Goal: Book appointment/travel/reservation

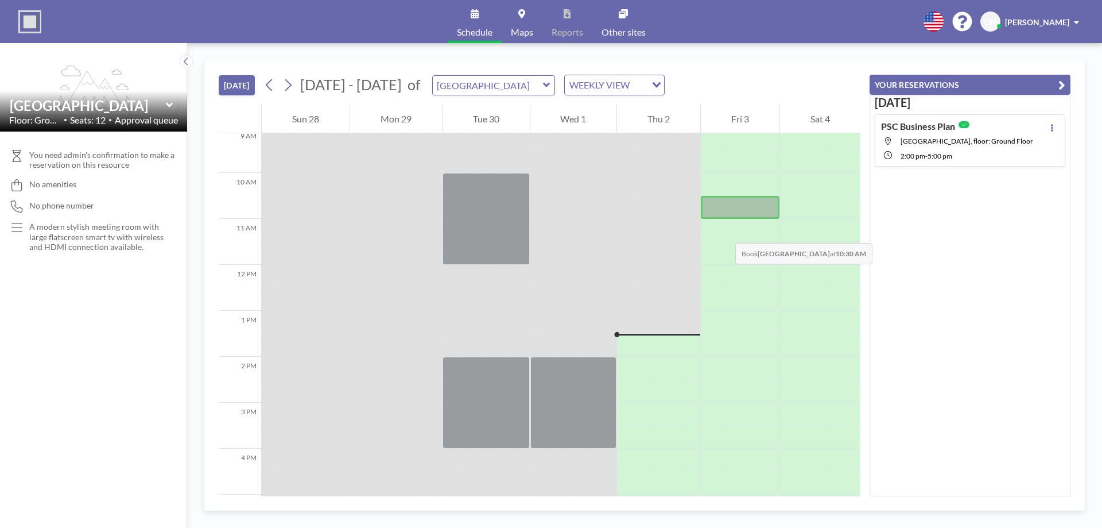
scroll to position [536, 0]
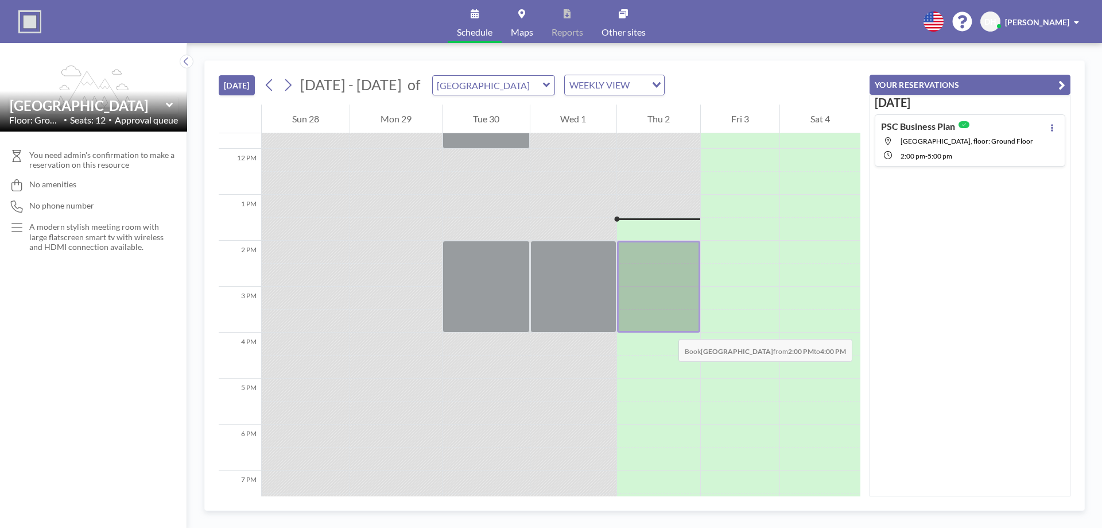
drag, startPoint x: 664, startPoint y: 250, endPoint x: 667, endPoint y: 327, distance: 77.6
click at [667, 327] on div at bounding box center [658, 287] width 83 height 92
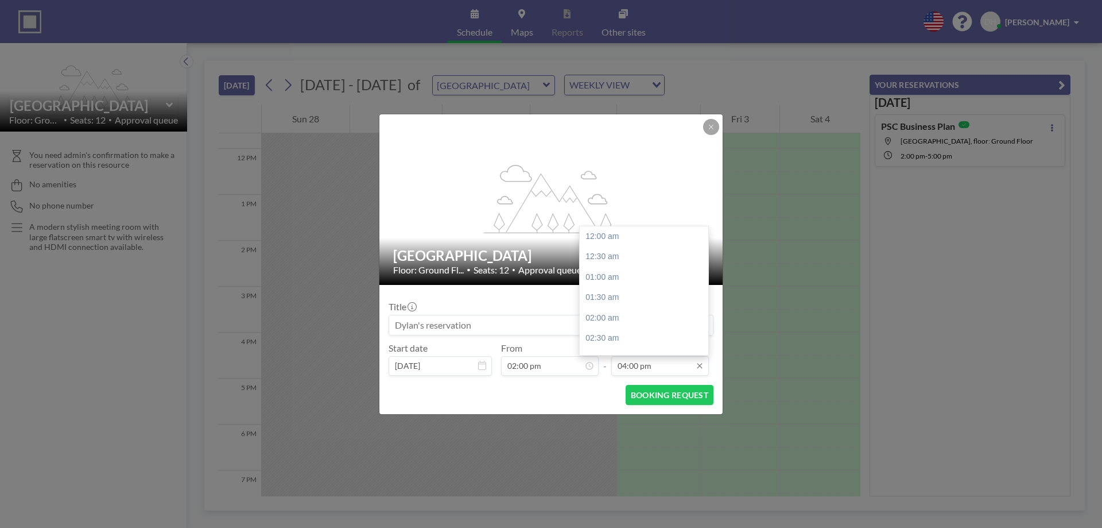
scroll to position [654, 0]
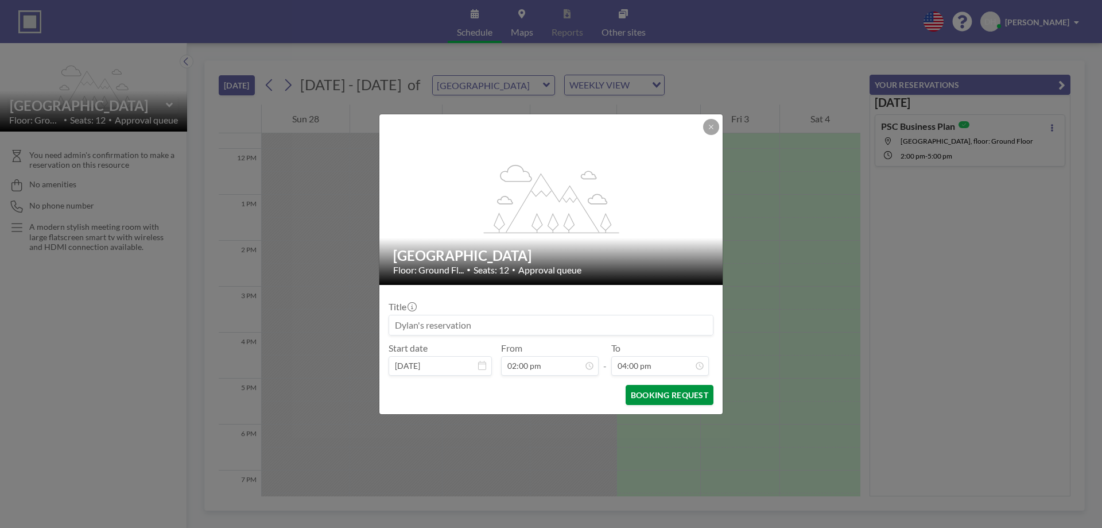
click at [697, 401] on button "BOOKING REQUEST" at bounding box center [670, 395] width 88 height 20
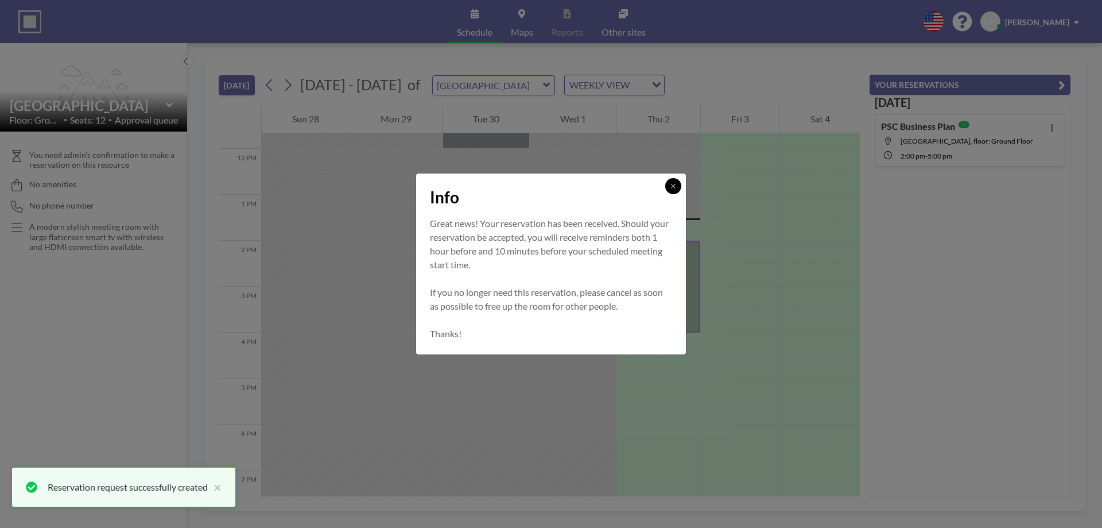
click at [673, 191] on button at bounding box center [673, 186] width 16 height 16
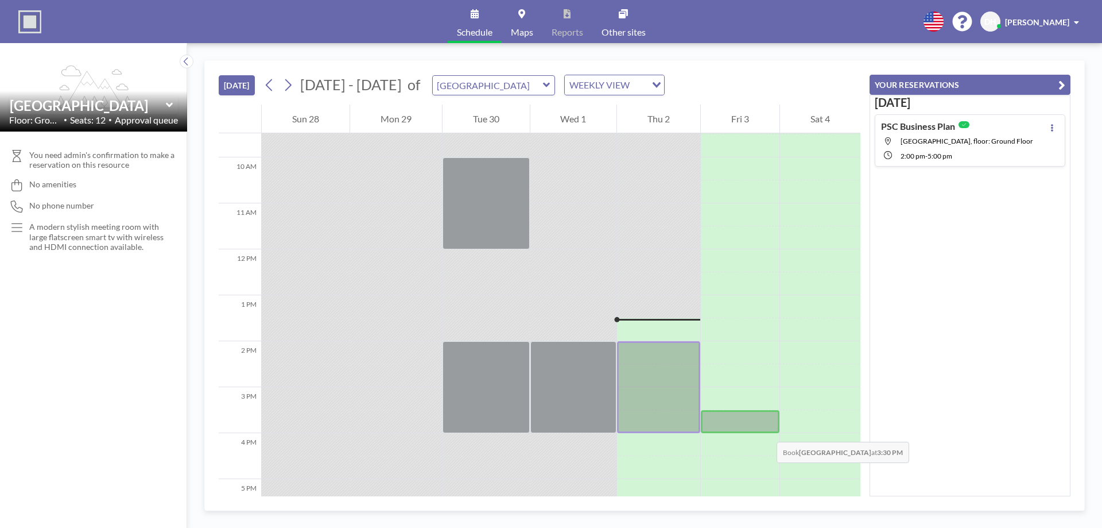
scroll to position [459, 0]
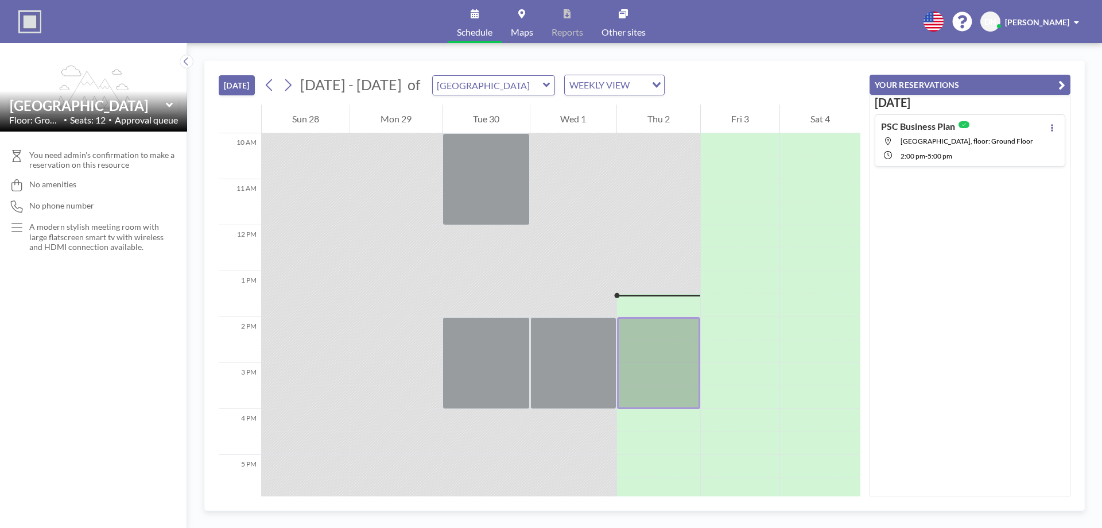
click at [970, 141] on span "[GEOGRAPHIC_DATA], floor: Ground Floor" at bounding box center [967, 141] width 133 height 9
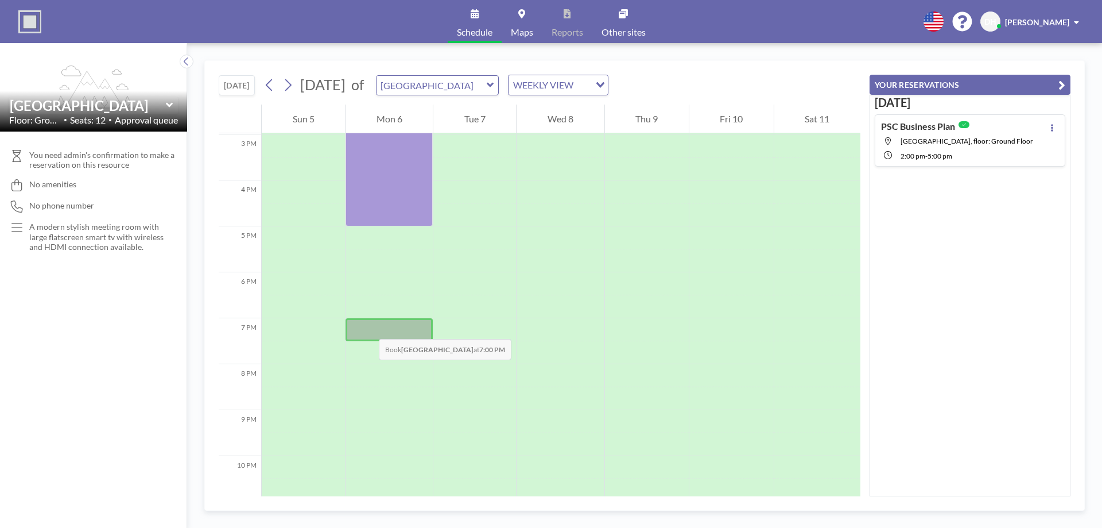
scroll to position [689, 0]
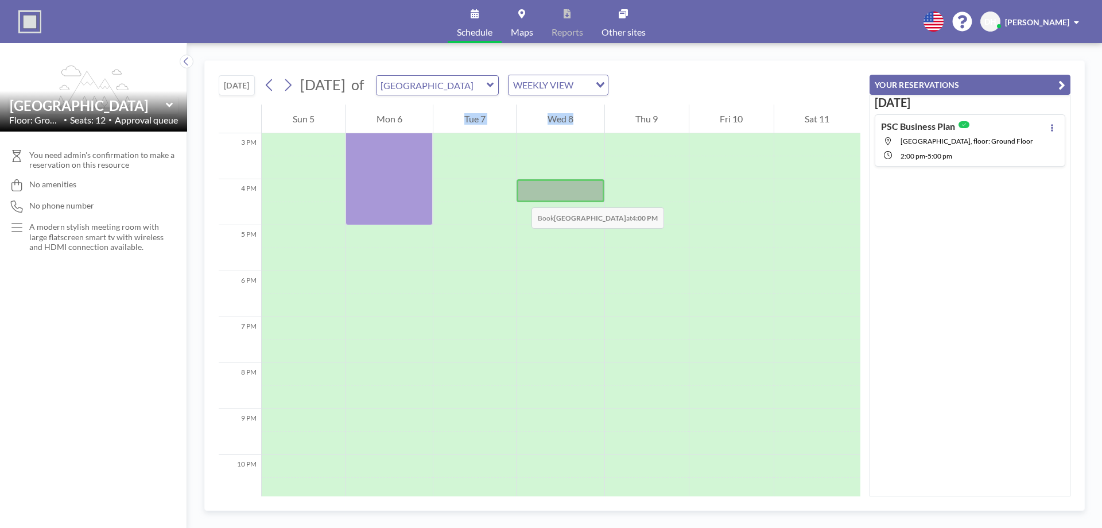
drag, startPoint x: 366, startPoint y: 188, endPoint x: 528, endPoint y: 196, distance: 161.6
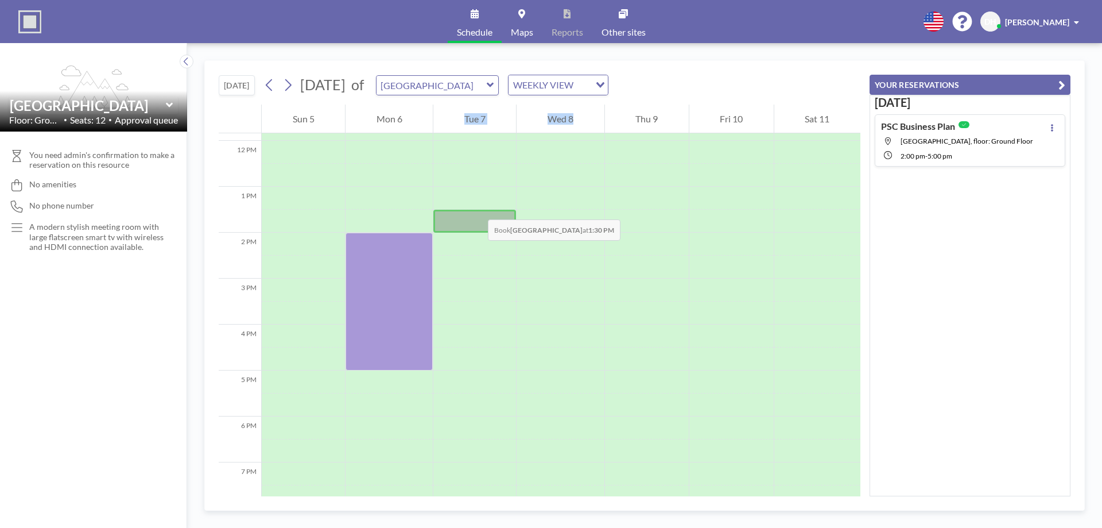
scroll to position [536, 0]
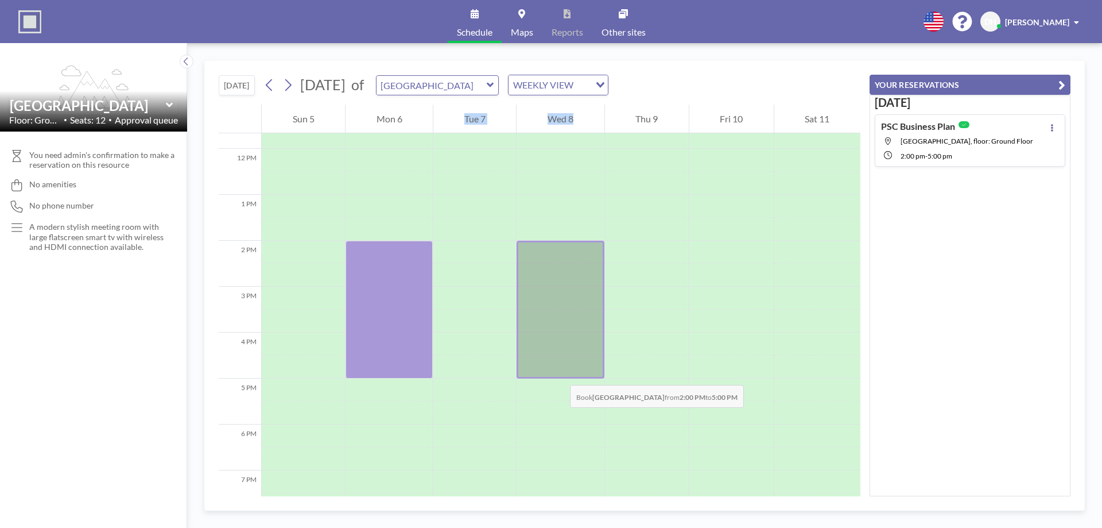
click at [558, 373] on div at bounding box center [560, 310] width 87 height 138
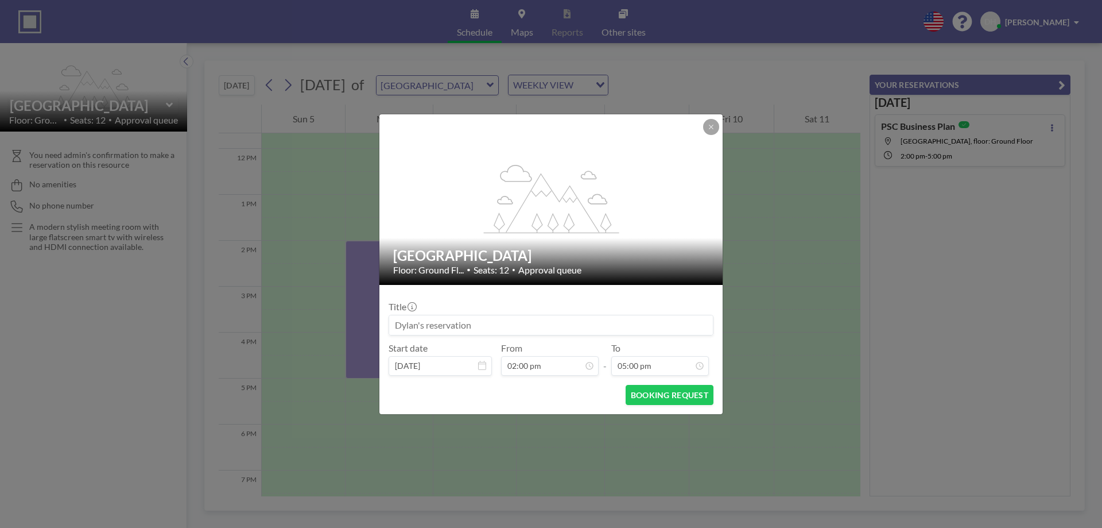
scroll to position [572, 0]
drag, startPoint x: 416, startPoint y: 311, endPoint x: 302, endPoint y: 297, distance: 115.0
click at [307, 298] on div "flex-grow: 1.2; Vista Meeting Room Floor: Ground Fl... • Seats: 12 • Approval q…" at bounding box center [551, 264] width 1102 height 528
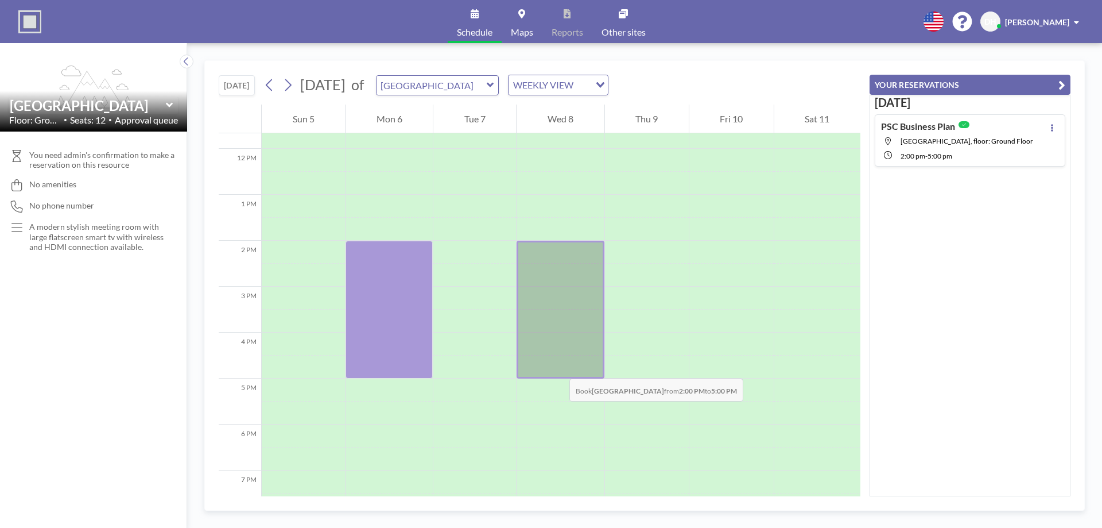
drag, startPoint x: 564, startPoint y: 251, endPoint x: 558, endPoint y: 367, distance: 116.1
click at [558, 367] on div at bounding box center [560, 310] width 87 height 138
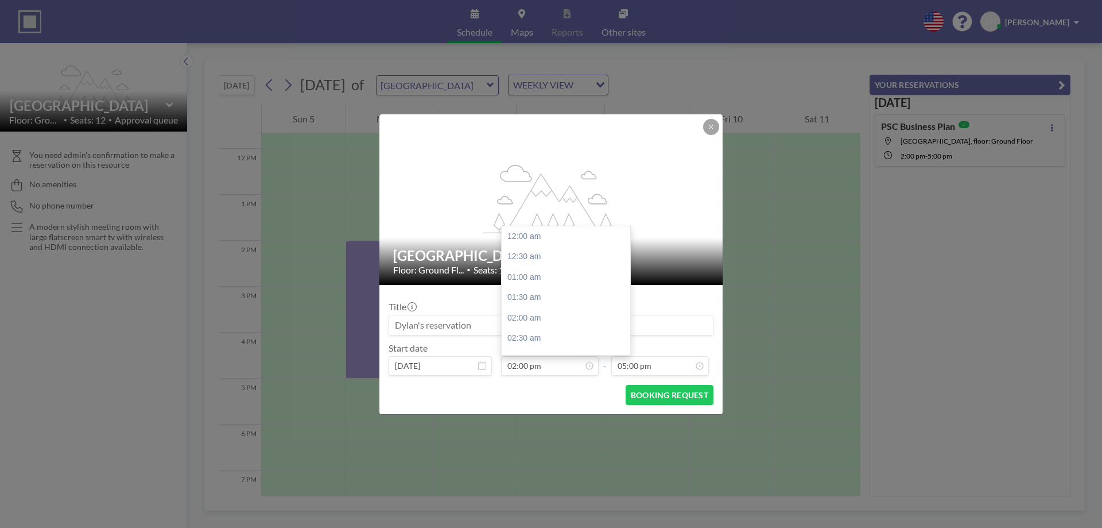
scroll to position [572, 0]
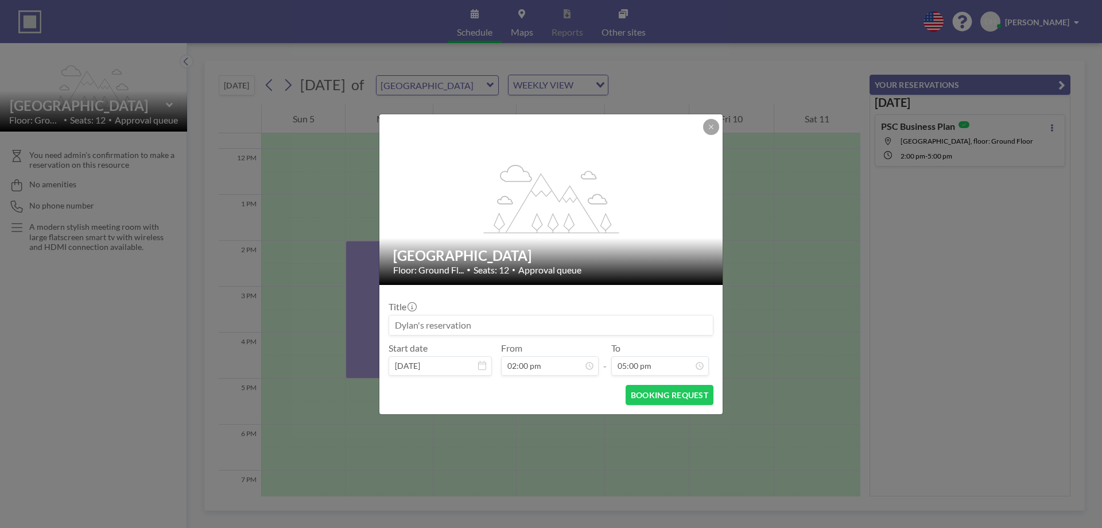
click at [478, 325] on input at bounding box center [551, 325] width 324 height 20
click at [663, 402] on button "BOOKING REQUEST" at bounding box center [670, 395] width 88 height 20
type input "PSC Business Plan"
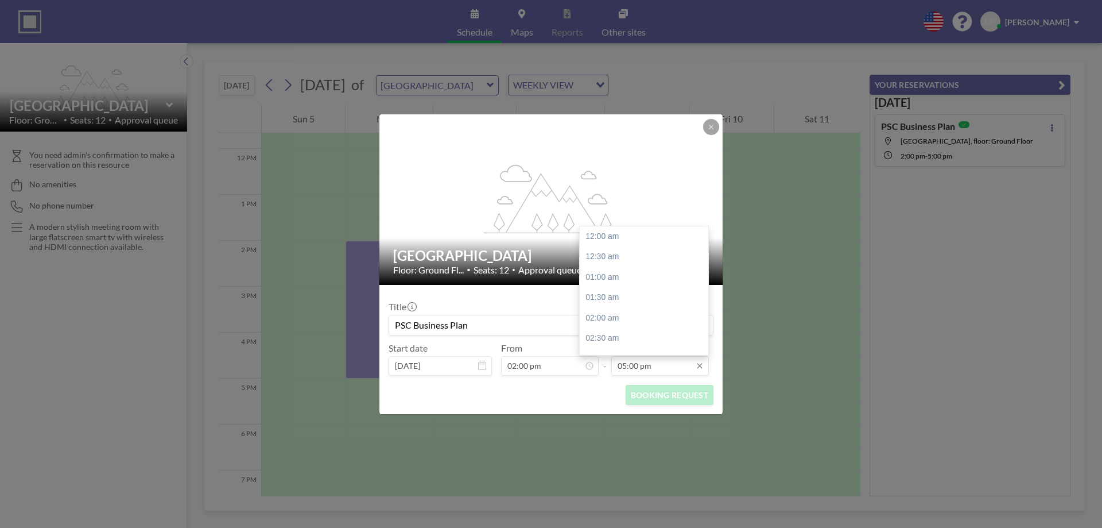
scroll to position [695, 0]
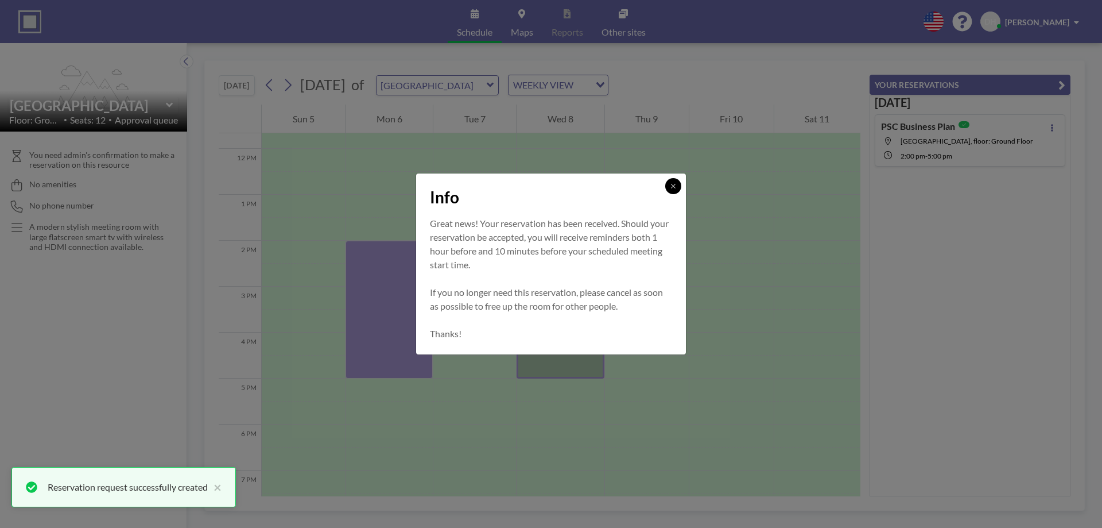
click at [672, 185] on icon at bounding box center [673, 186] width 7 height 7
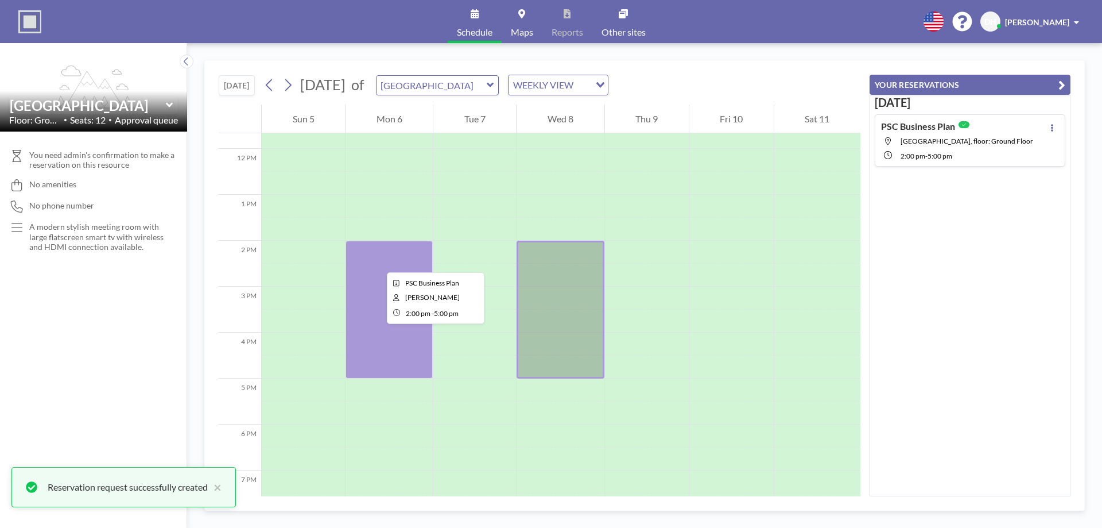
click at [368, 265] on div at bounding box center [389, 310] width 87 height 138
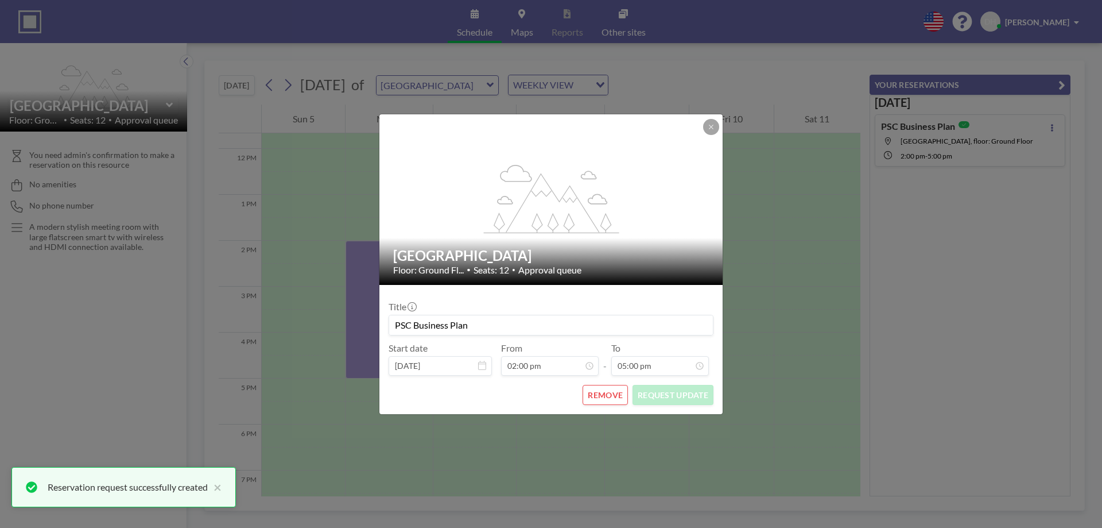
click at [591, 389] on button "REMOVE" at bounding box center [605, 395] width 45 height 20
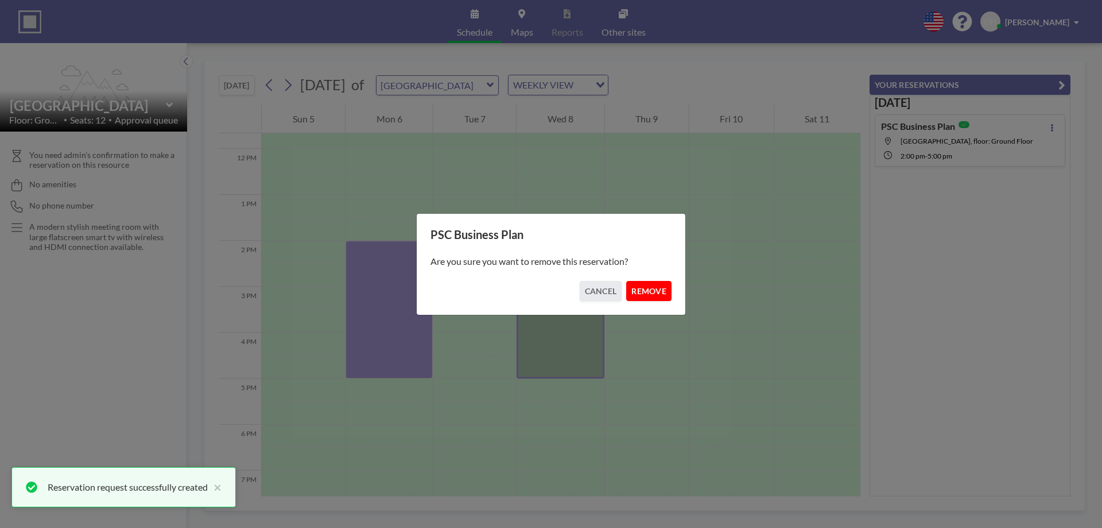
click at [649, 297] on button "REMOVE" at bounding box center [648, 291] width 45 height 20
